Goal: Task Accomplishment & Management: Manage account settings

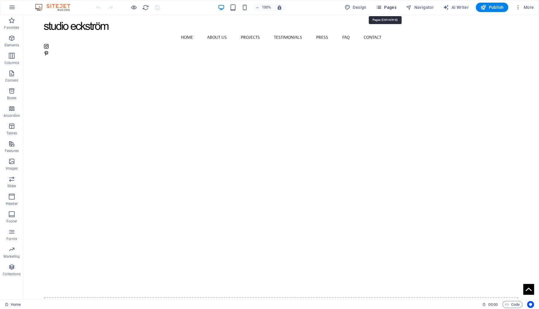
click at [387, 9] on span "Pages" at bounding box center [386, 7] width 21 height 6
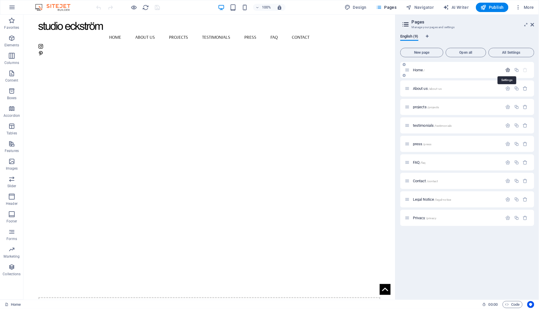
click at [506, 69] on icon "button" at bounding box center [507, 69] width 5 height 5
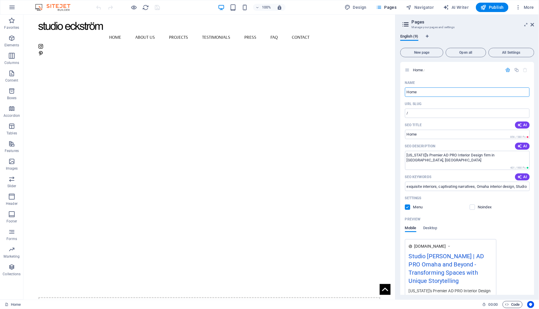
click at [514, 305] on span "Code" at bounding box center [512, 304] width 15 height 7
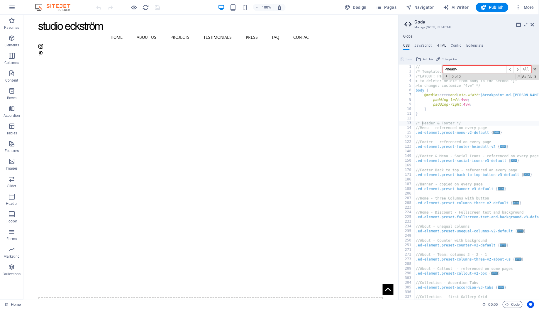
type input "<head>"
click at [441, 45] on h4 "HTML" at bounding box center [441, 46] width 10 height 6
type textarea "<a href="#main-content" class="wv-link-content button">Skip to main content</a>"
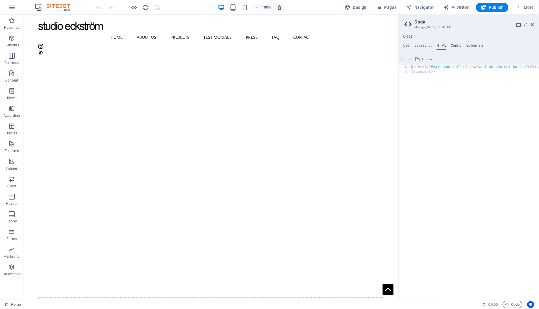
click at [455, 46] on h4 "Config" at bounding box center [455, 46] width 11 height 6
type textarea "$color-background: #ffffff;"
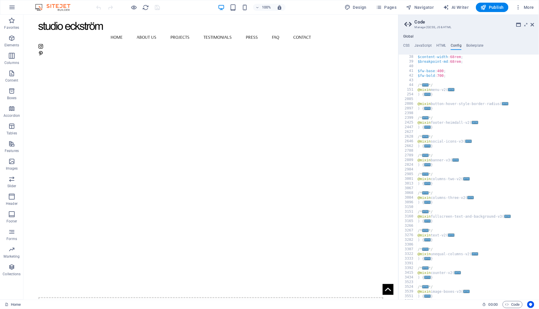
scroll to position [173, 0]
click at [476, 43] on h4 "Boilerplate" at bounding box center [474, 46] width 17 height 6
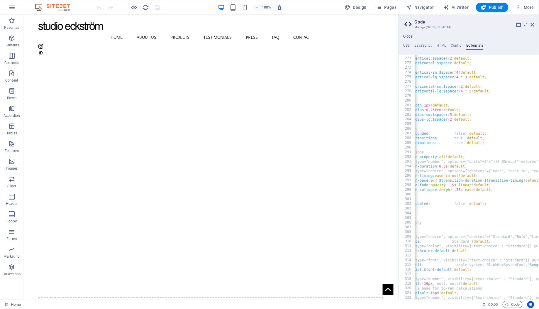
scroll to position [627, 0]
click at [526, 8] on span "More" at bounding box center [524, 7] width 18 height 6
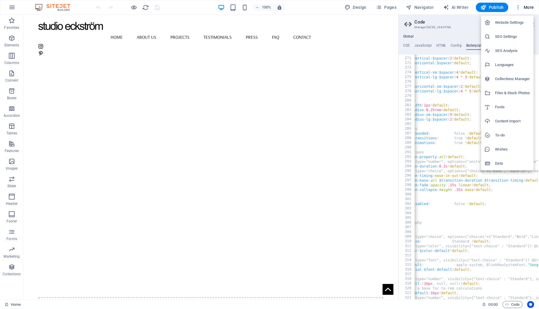
click at [511, 34] on h6 "SEO Settings" at bounding box center [512, 36] width 35 height 7
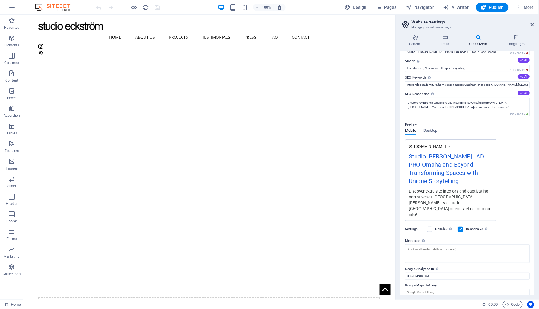
scroll to position [14, 0]
click at [446, 36] on icon at bounding box center [444, 37] width 25 height 6
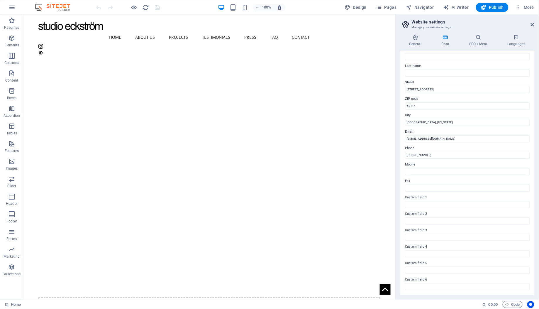
scroll to position [38, 0]
click at [418, 41] on h4 "General" at bounding box center [416, 40] width 32 height 12
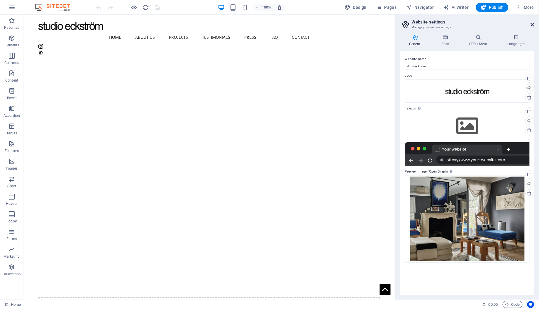
click at [530, 22] on icon at bounding box center [532, 24] width 4 height 5
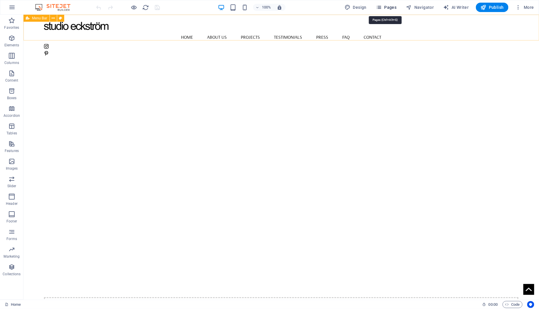
click at [393, 9] on span "Pages" at bounding box center [386, 7] width 21 height 6
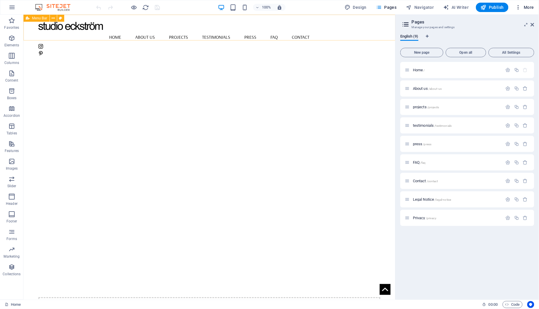
click at [517, 6] on icon "button" at bounding box center [518, 7] width 6 height 6
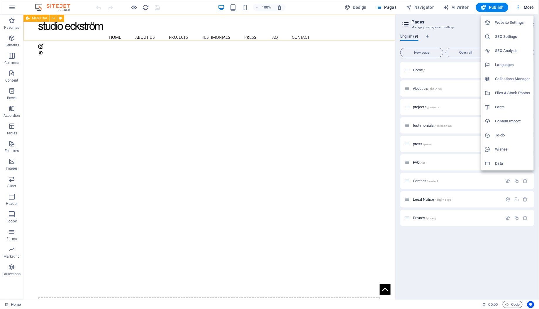
click at [505, 32] on li "SEO Settings" at bounding box center [507, 37] width 52 height 14
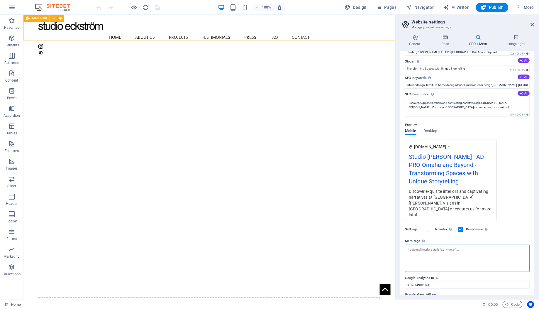
scroll to position [9, 0]
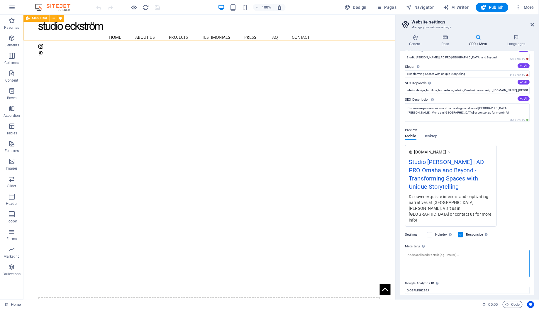
click at [427, 250] on textarea "Meta tags Enter HTML code here that will be placed inside the tags of your webs…" at bounding box center [467, 263] width 125 height 27
paste textarea "AW-17221163906"
type textarea "<head> AW-17221163906"
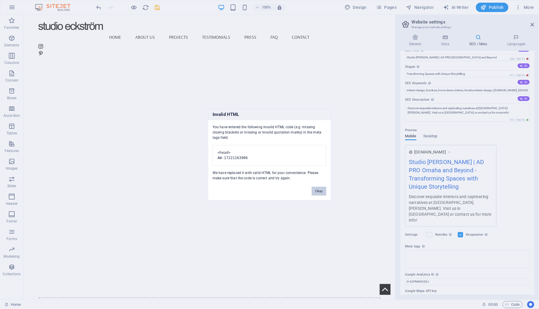
click at [318, 195] on button "Okay" at bounding box center [318, 190] width 15 height 9
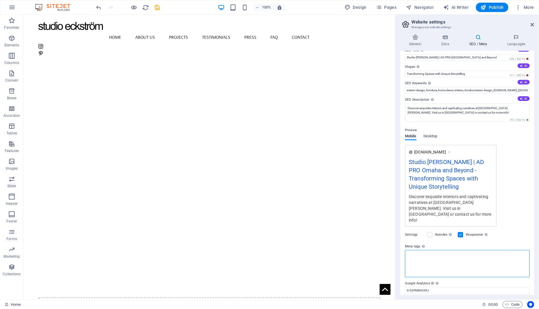
paste textarea "<!-- Google tag (gtag.js) --> <script async src="[URL][DOMAIN_NAME]"> </script>…"
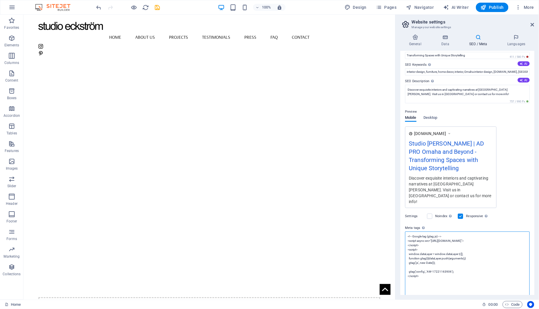
scroll to position [29, 0]
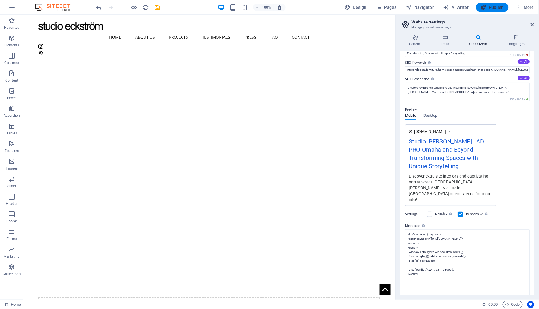
type textarea "<!-- Google tag (gtag.js) --> <script async="" src="[URL][DOMAIN_NAME]"> </scri…"
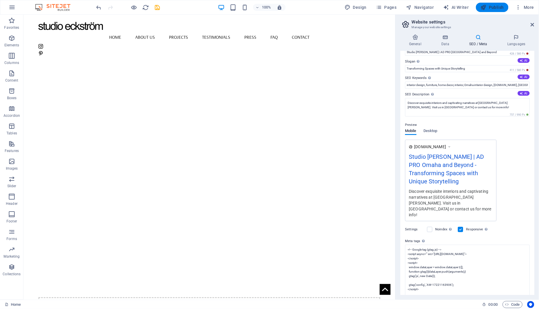
click at [491, 6] on body "studio [PERSON_NAME] Home Favorites Elements Columns Content Boxes Accordion Ta…" at bounding box center [269, 154] width 539 height 309
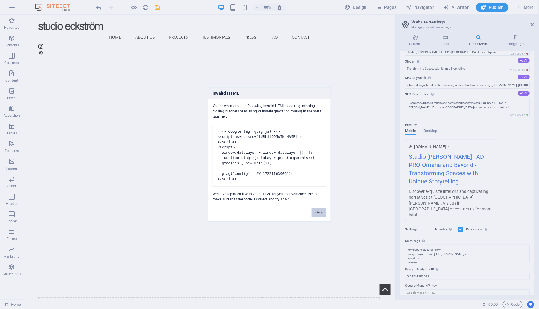
click at [320, 214] on button "Okay" at bounding box center [318, 211] width 15 height 9
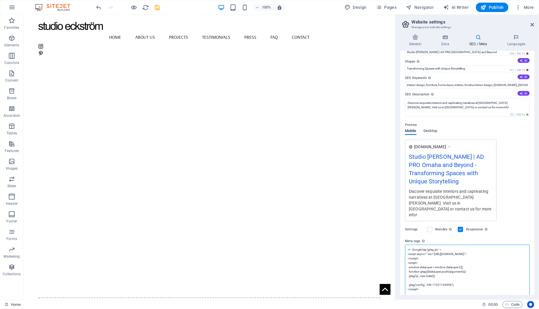
scroll to position [9, 0]
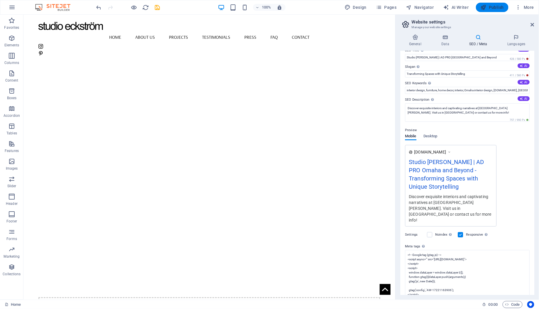
click at [487, 3] on button "Publish" at bounding box center [492, 7] width 33 height 9
